Goal: Navigation & Orientation: Find specific page/section

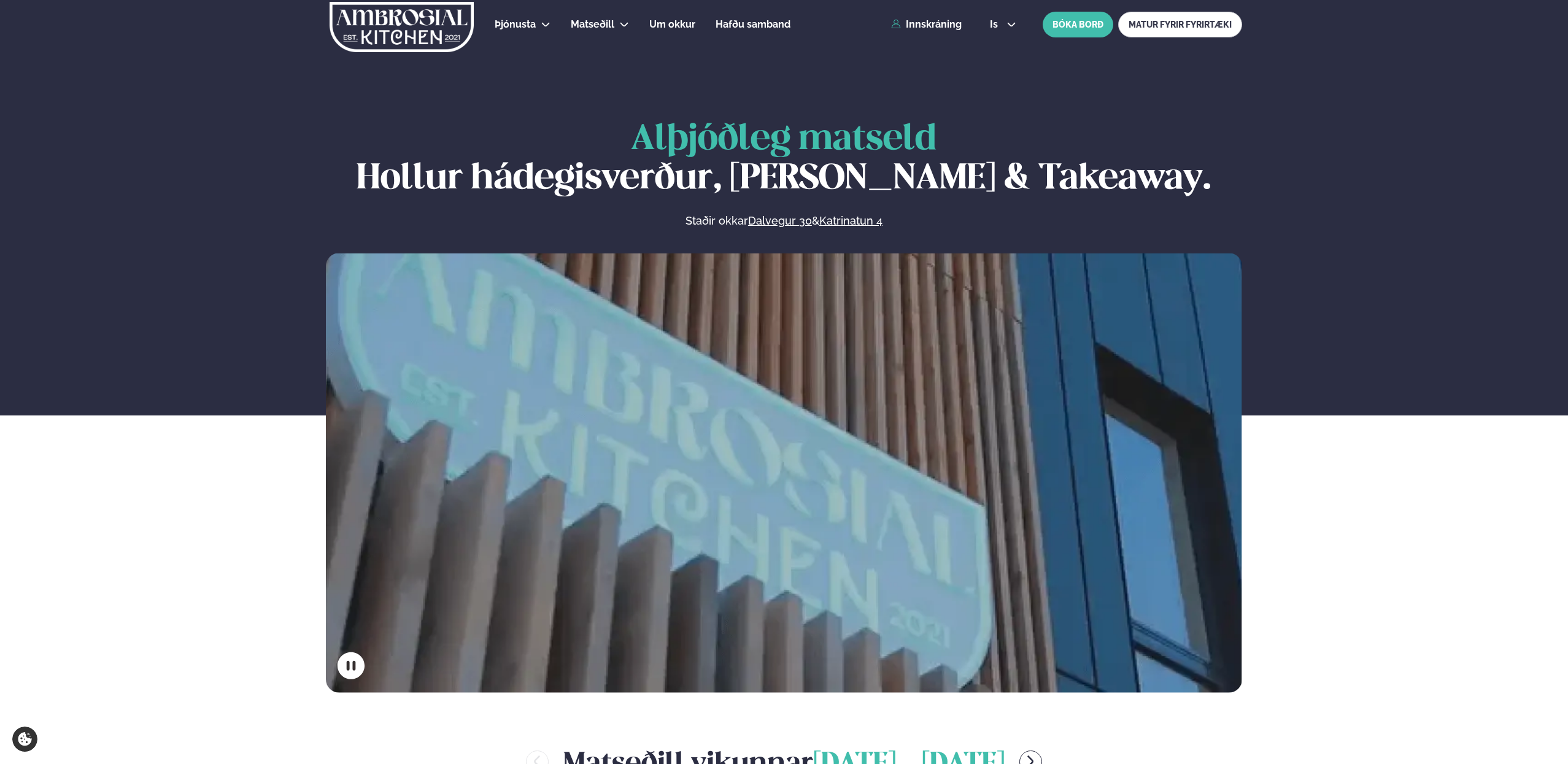
click at [997, 19] on div "is en is BÓKA BORÐ MATUR FYRIR FYRIRTÆKI" at bounding box center [1111, 24] width 262 height 26
click at [997, 26] on span "is" at bounding box center [996, 24] width 11 height 10
click at [1000, 44] on link "en" at bounding box center [1003, 47] width 46 height 24
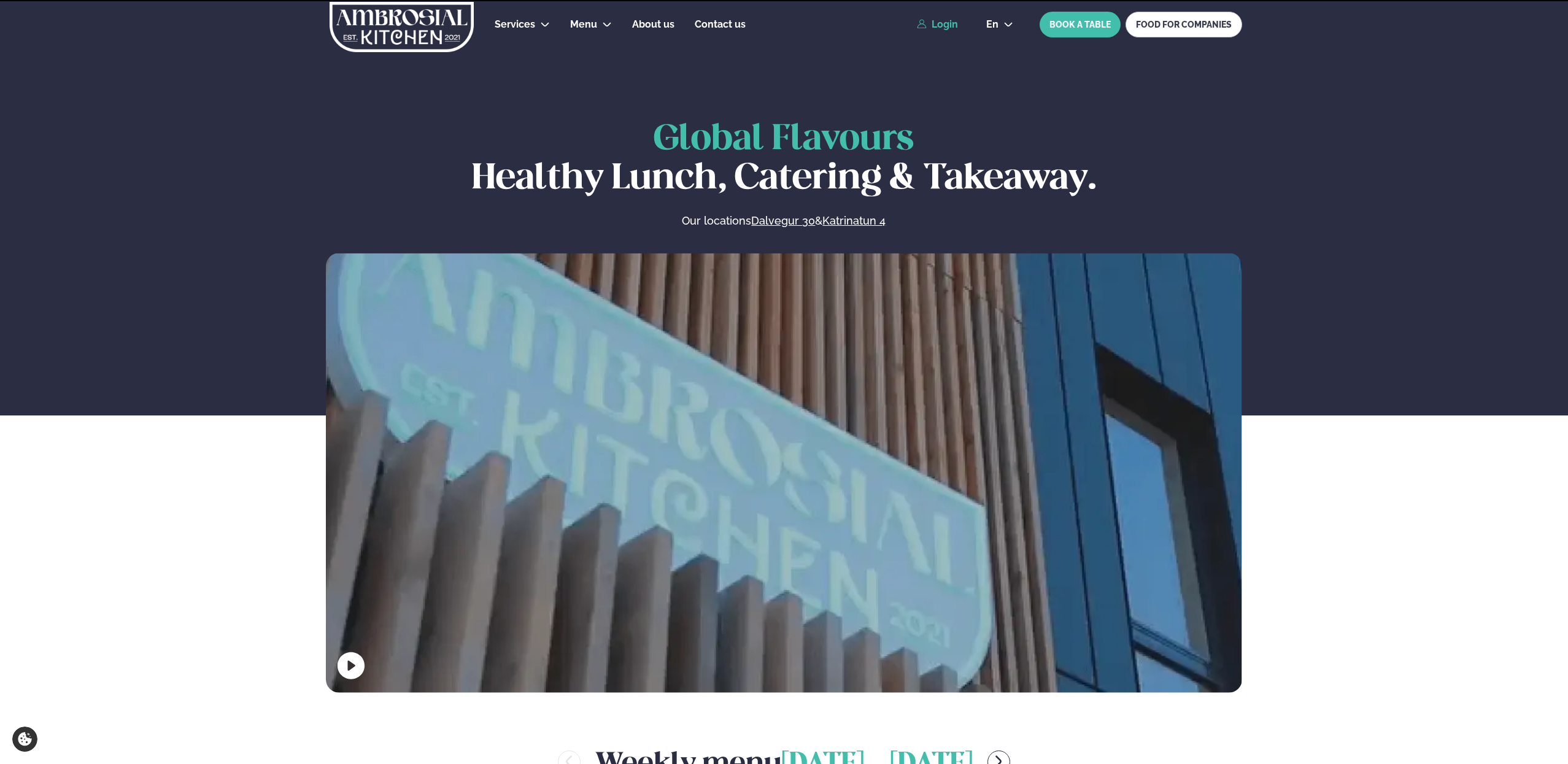
click at [936, 22] on link "Login" at bounding box center [937, 24] width 41 height 11
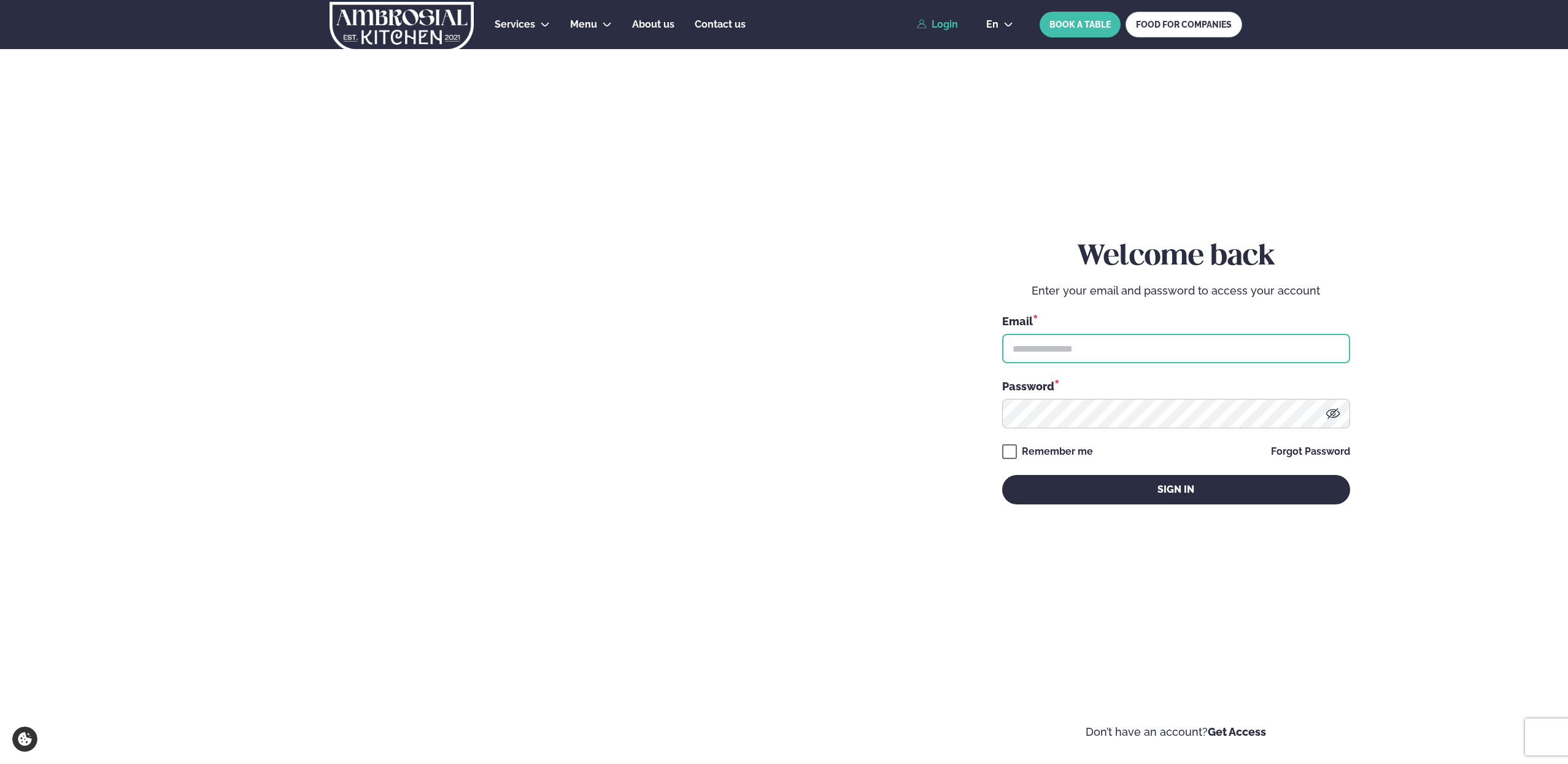
click at [1086, 350] on input "text" at bounding box center [1176, 348] width 348 height 29
click at [1300, 349] on input "text" at bounding box center [1176, 348] width 348 height 29
type input "**********"
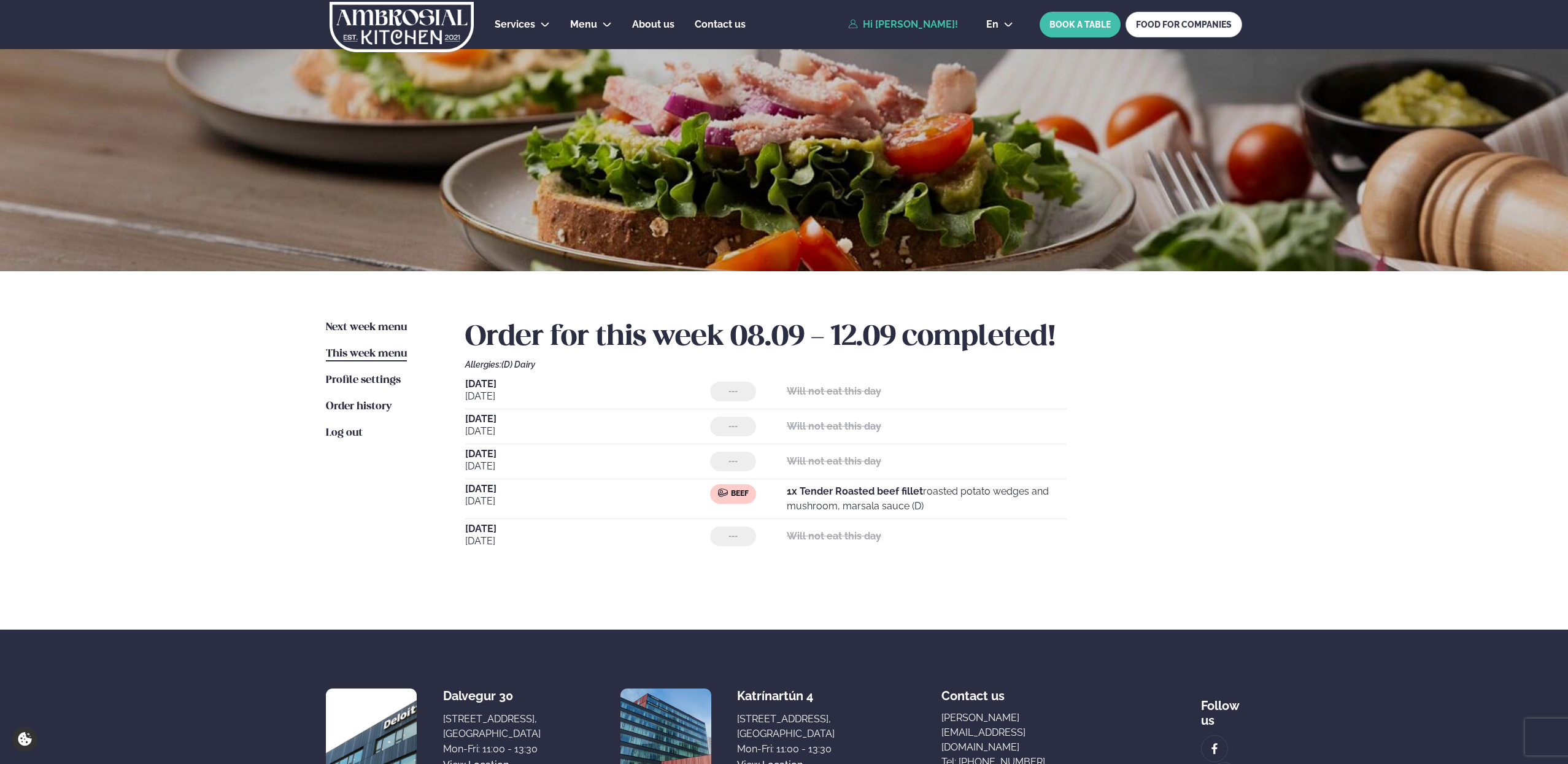
click at [385, 319] on div "Next week menu Next week This week menu This week Profile settings Settings Ord…" at bounding box center [784, 451] width 990 height 359
click at [383, 325] on span "Next week menu" at bounding box center [366, 327] width 81 height 11
